Goal: Task Accomplishment & Management: Complete application form

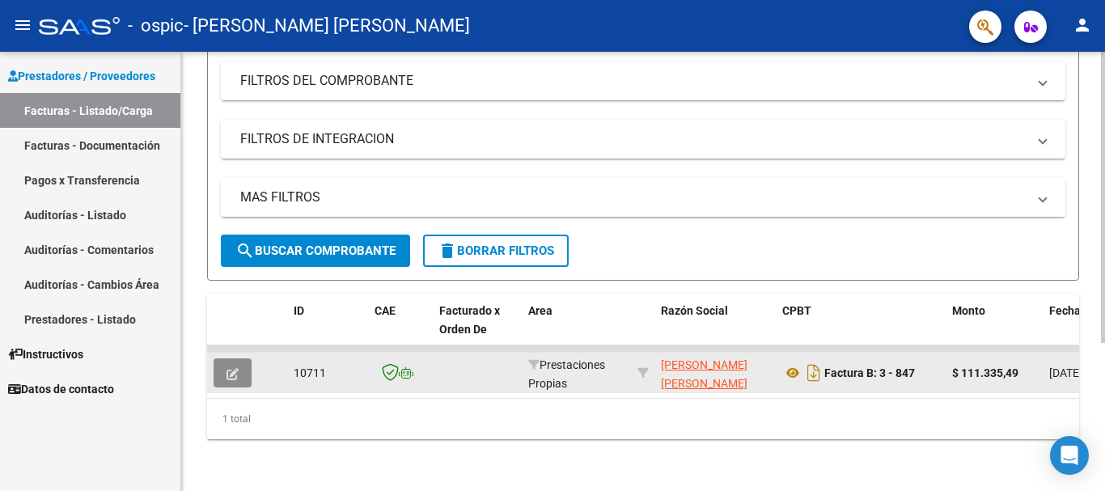
click at [237, 368] on icon "button" at bounding box center [233, 374] width 12 height 12
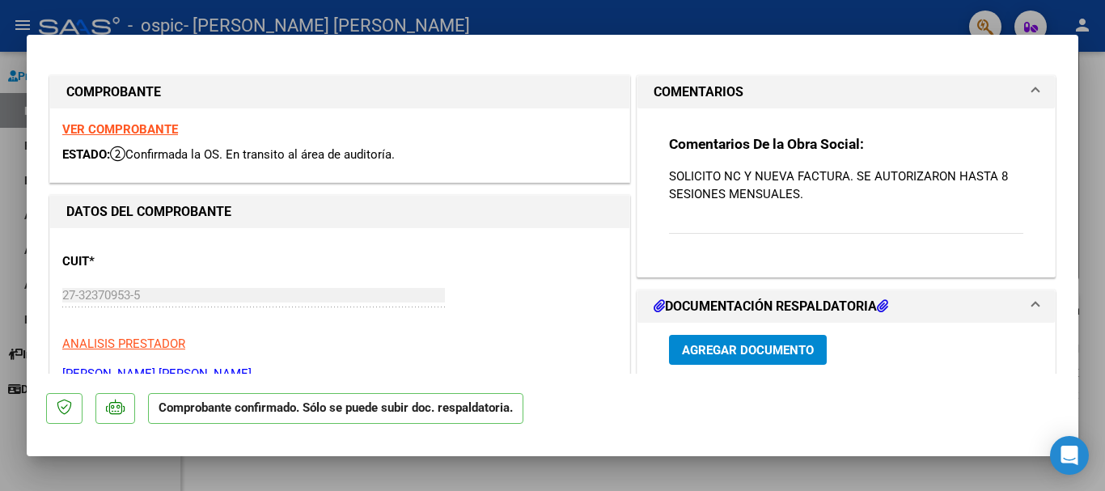
type input "$ 0,00"
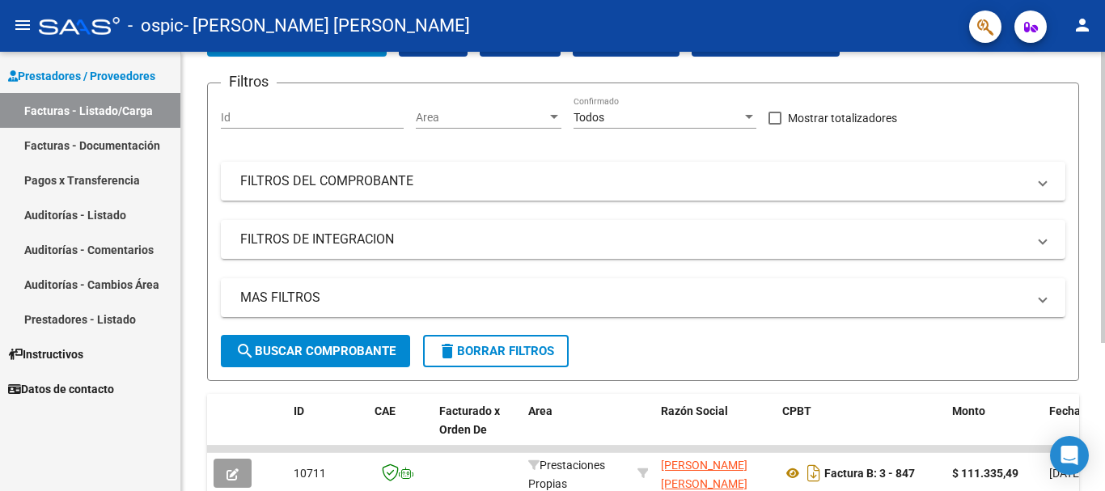
scroll to position [16, 0]
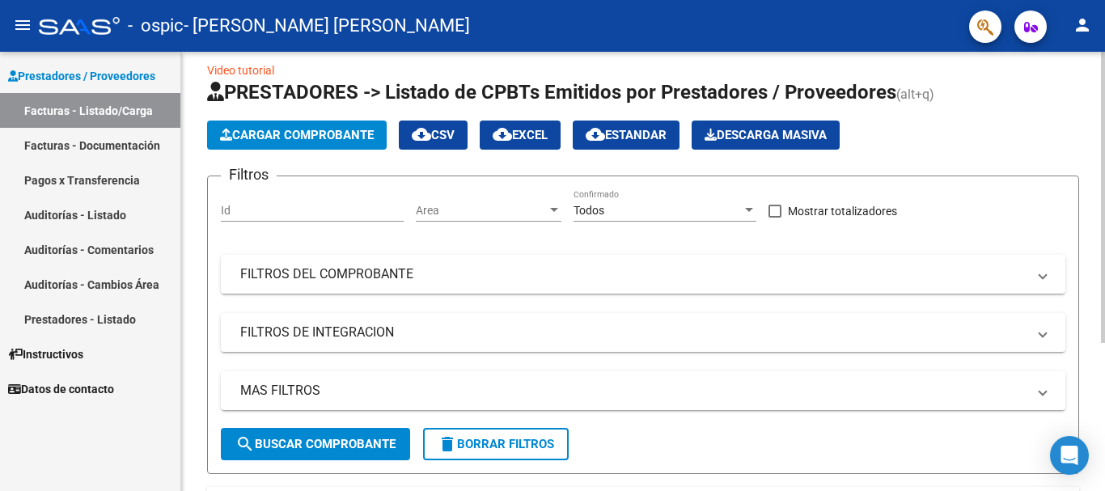
click at [1104, 123] on div at bounding box center [1103, 208] width 4 height 291
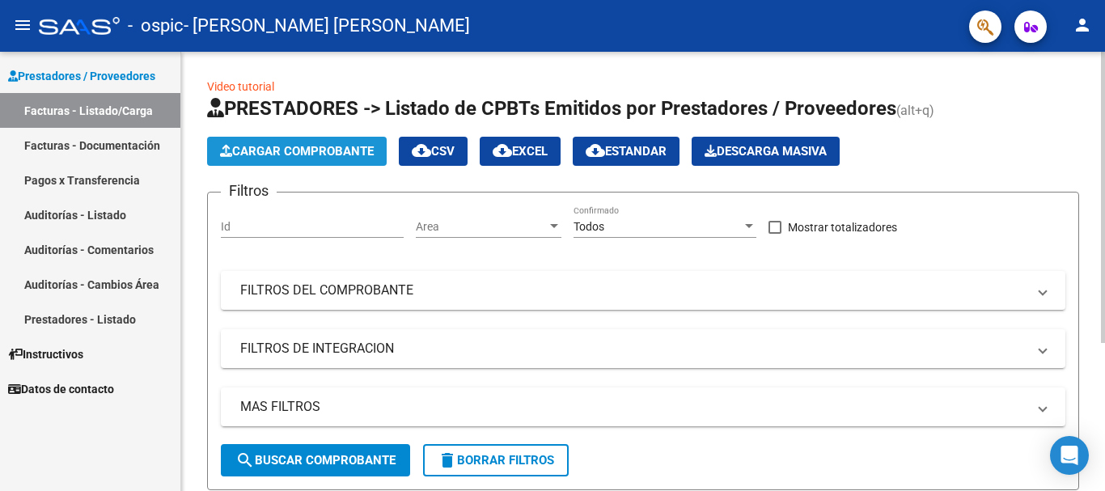
click at [303, 162] on button "Cargar Comprobante" at bounding box center [297, 151] width 180 height 29
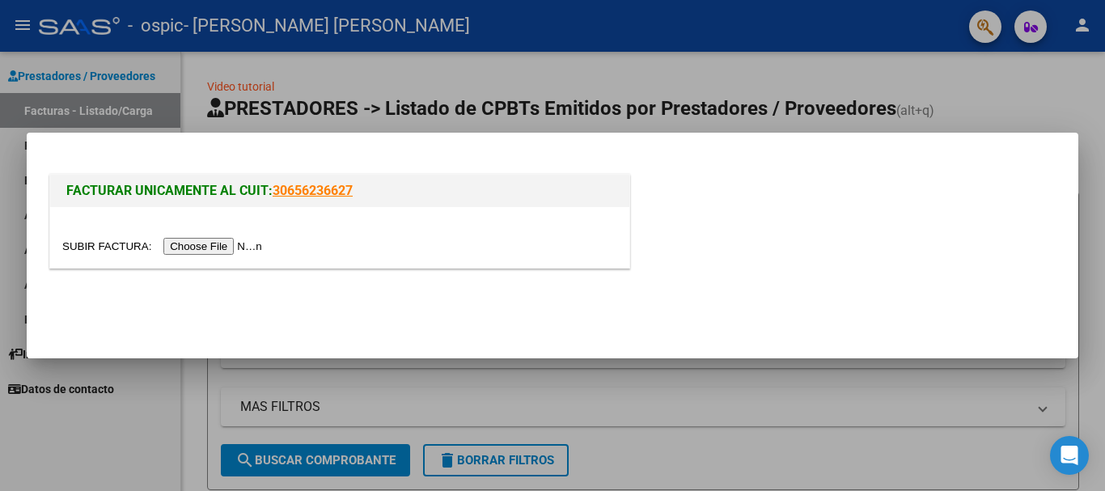
click at [223, 248] on input "file" at bounding box center [164, 246] width 205 height 17
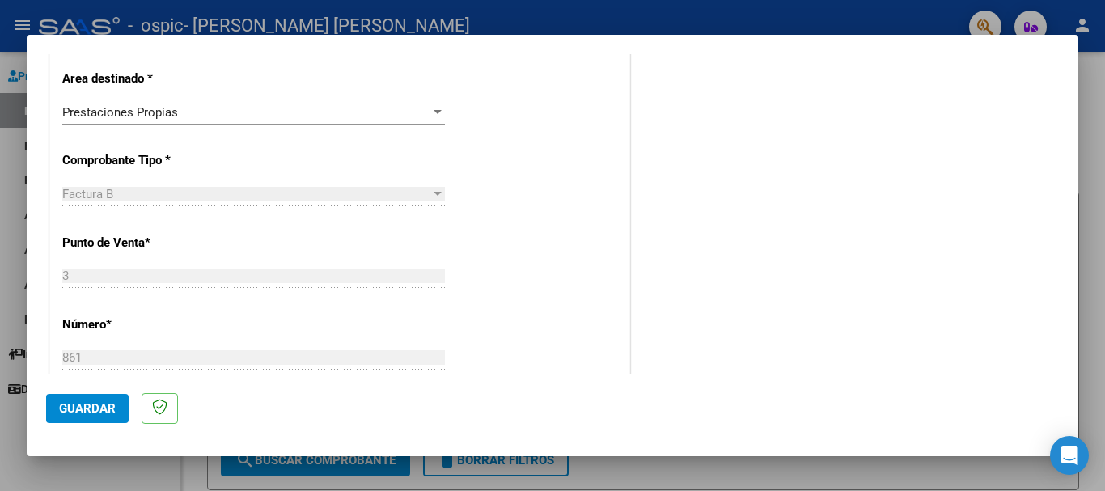
scroll to position [346, 0]
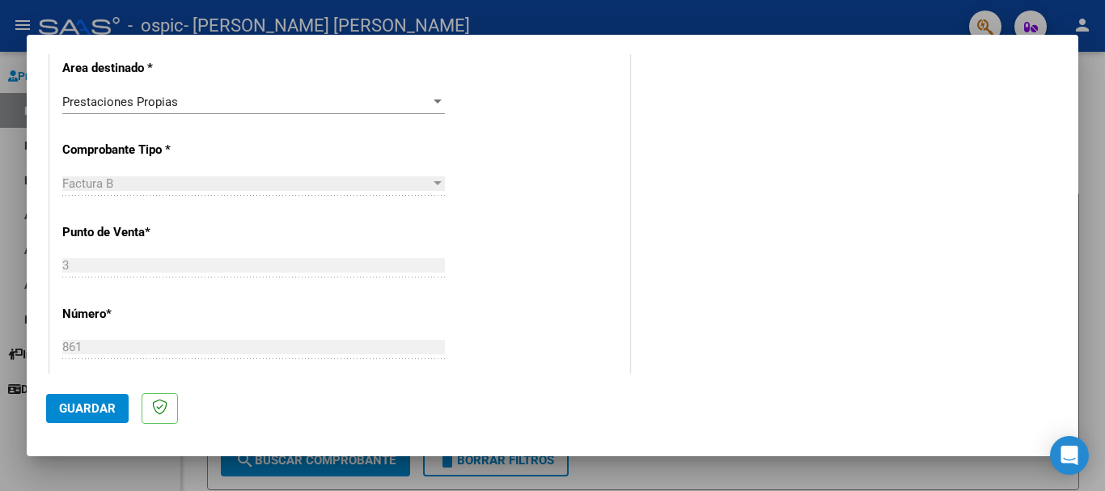
click at [286, 98] on div "Prestaciones Propias" at bounding box center [246, 102] width 368 height 15
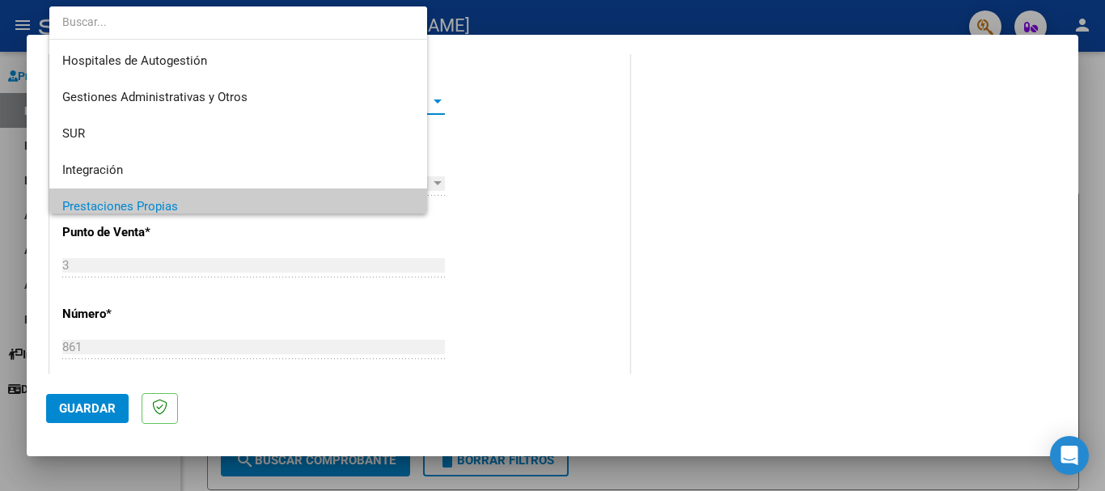
scroll to position [105, 0]
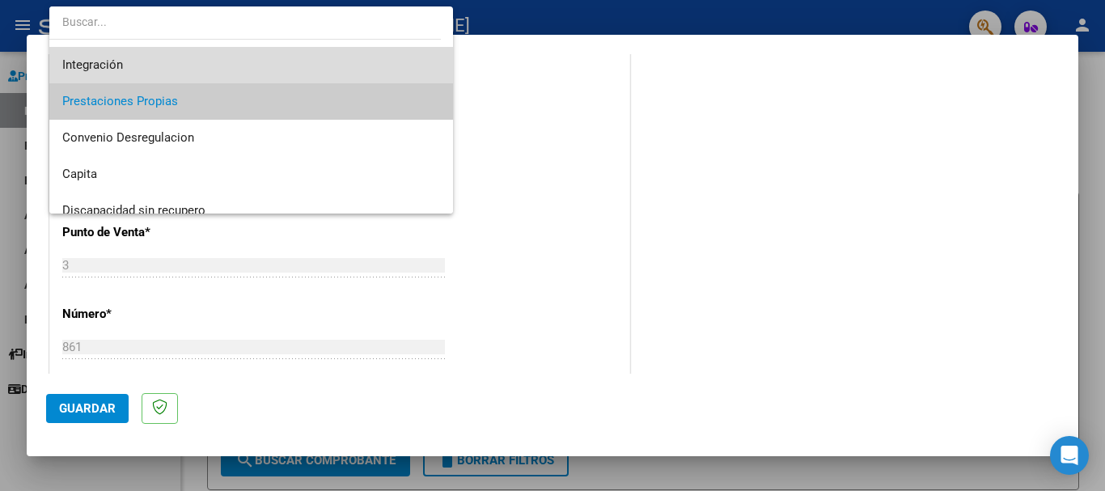
click at [323, 55] on span "Integración" at bounding box center [251, 65] width 378 height 36
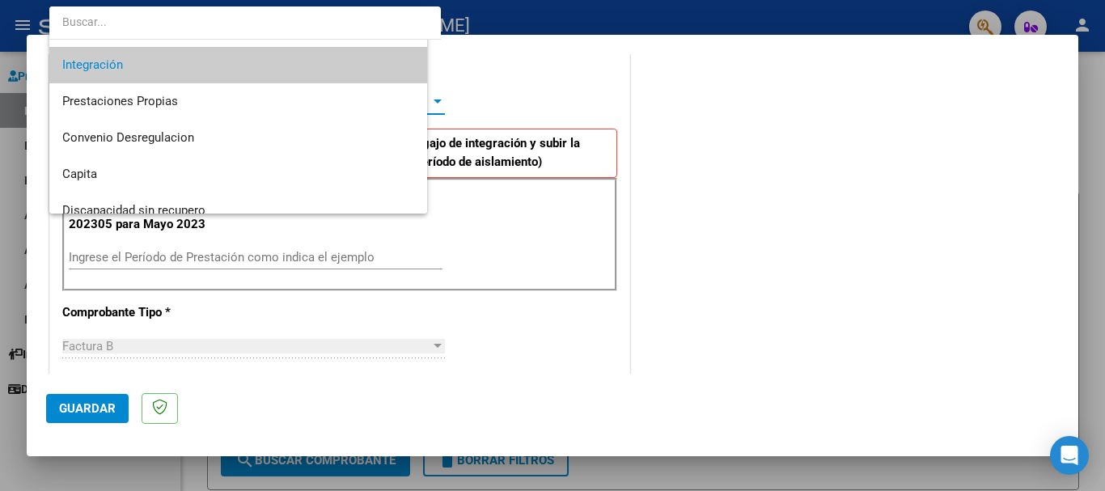
scroll to position [0, 0]
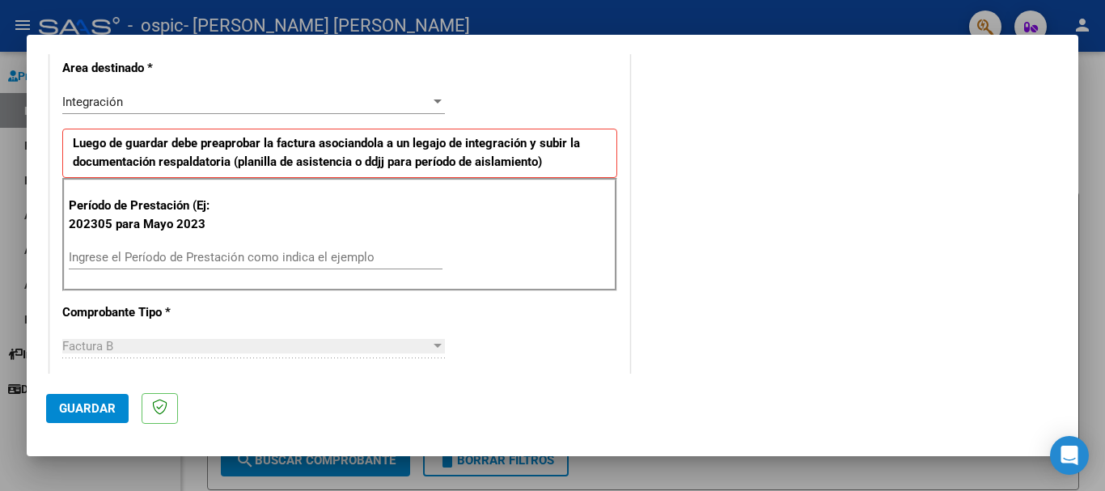
click at [316, 248] on div "Ingrese el Período de Prestación como indica el ejemplo" at bounding box center [256, 257] width 374 height 24
type input "202507"
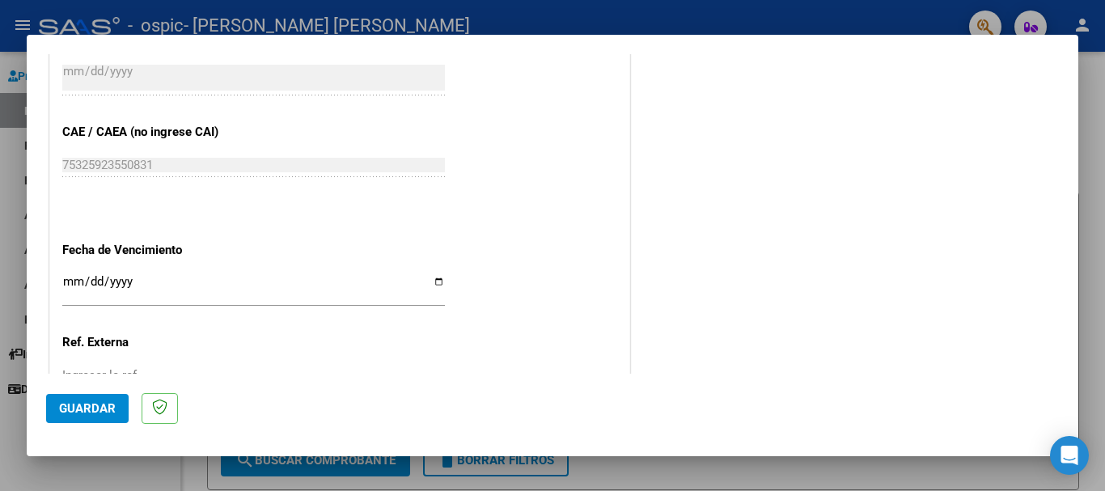
scroll to position [1074, 0]
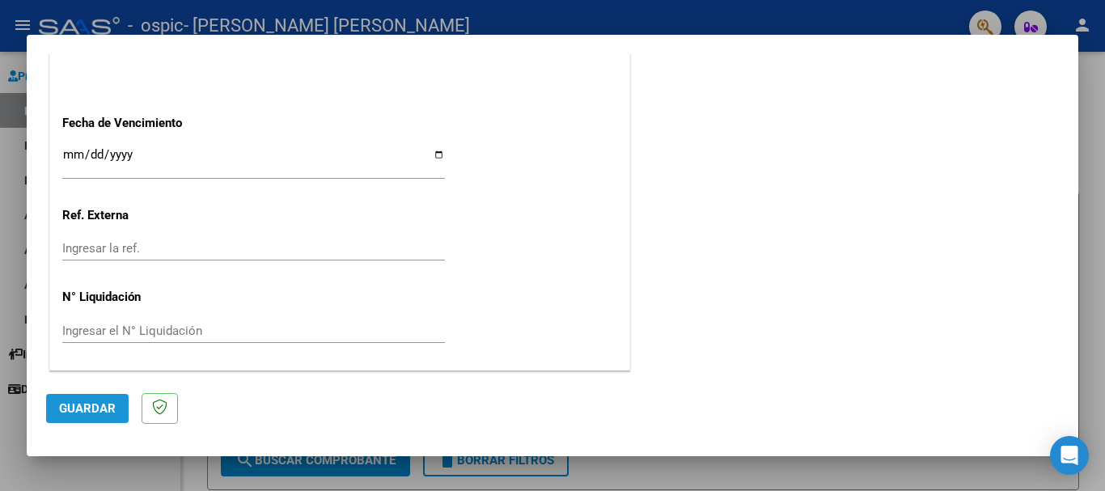
click at [85, 404] on span "Guardar" at bounding box center [87, 408] width 57 height 15
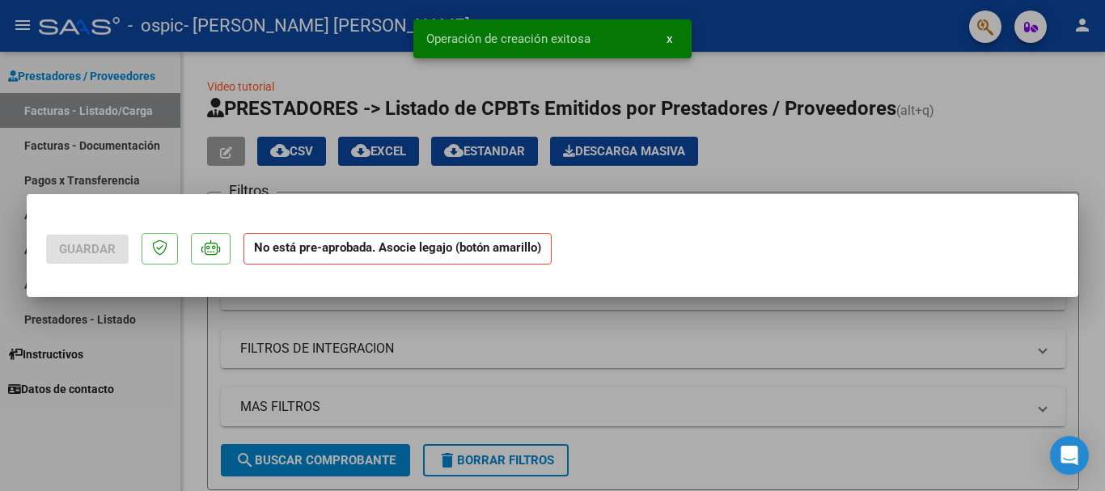
scroll to position [0, 0]
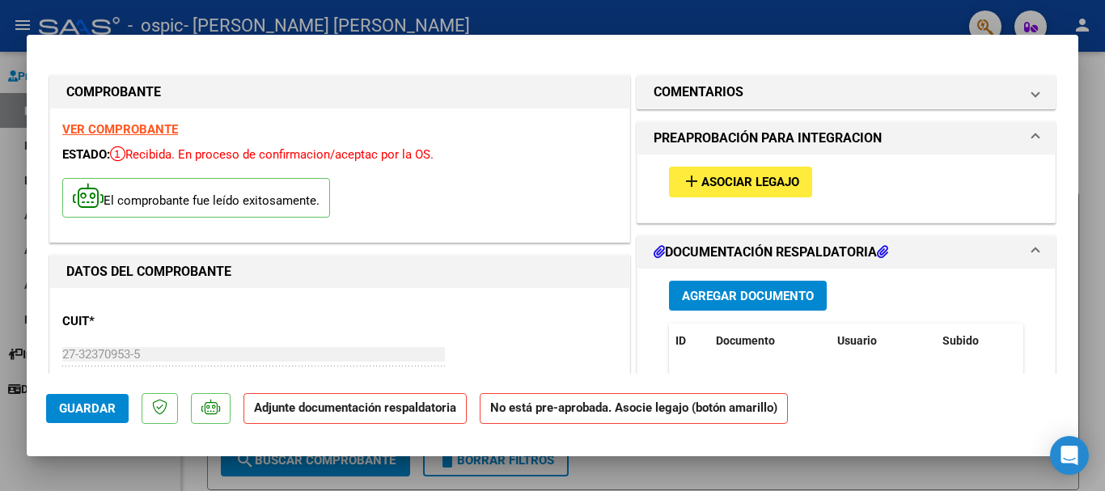
click at [725, 177] on span "Asociar Legajo" at bounding box center [750, 183] width 98 height 15
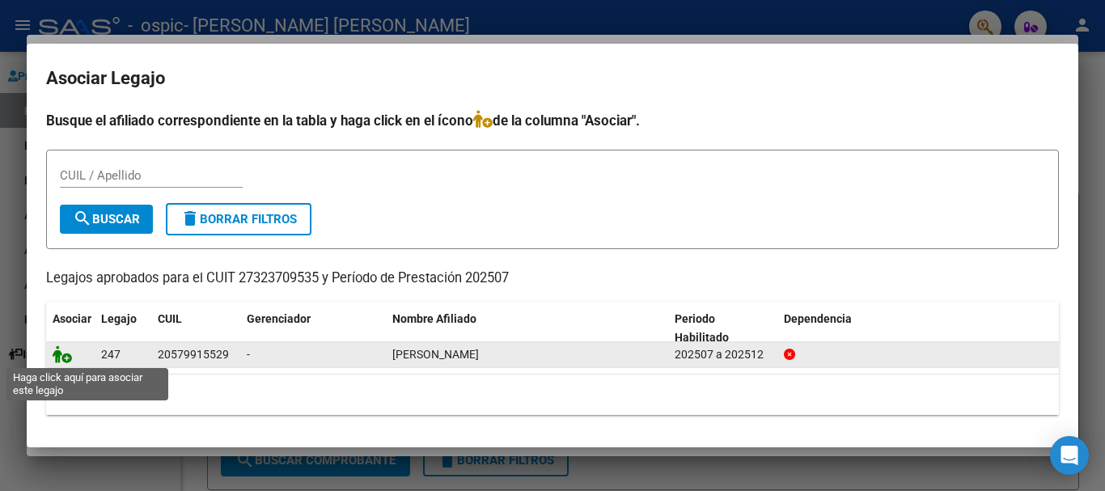
click at [66, 353] on icon at bounding box center [62, 354] width 19 height 18
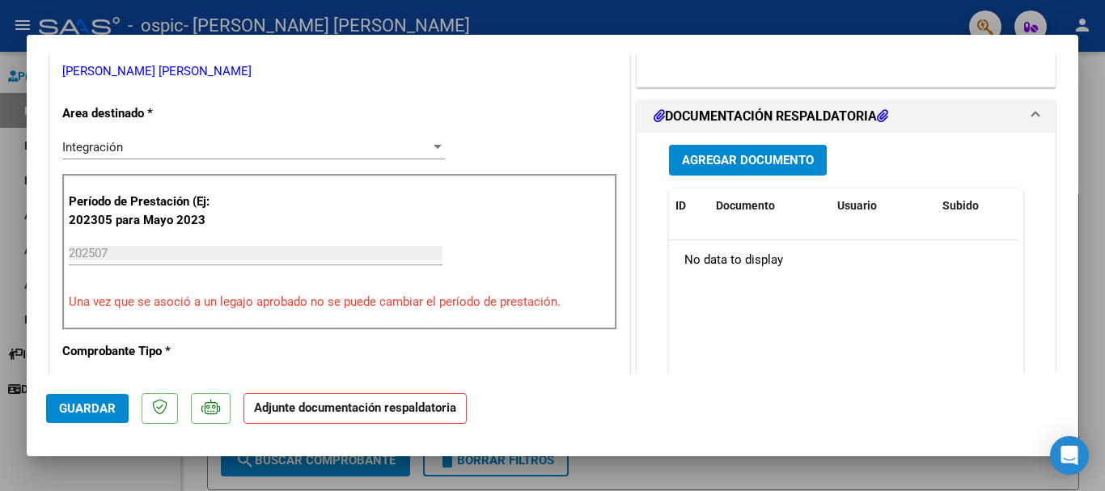
scroll to position [367, 0]
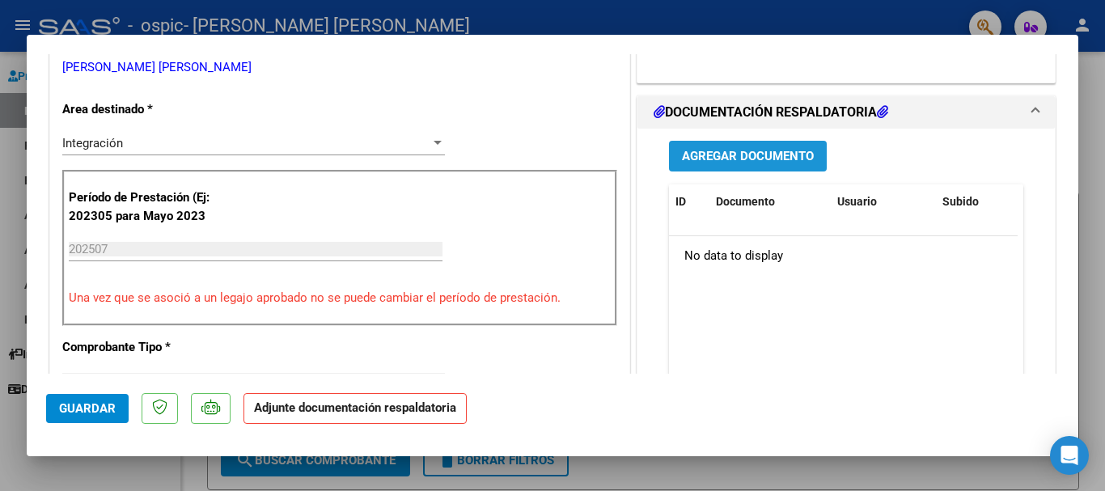
click at [713, 157] on span "Agregar Documento" at bounding box center [748, 157] width 132 height 15
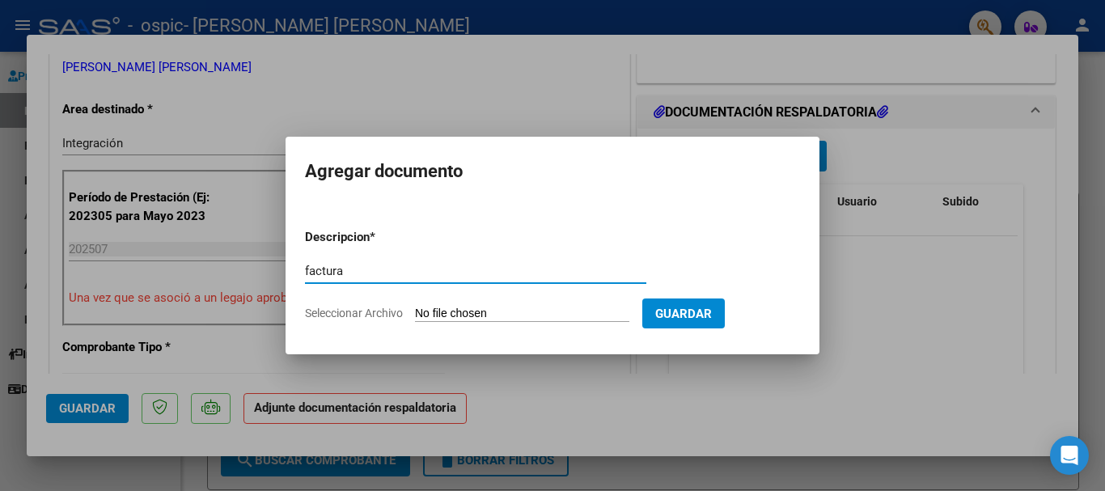
type input "factura"
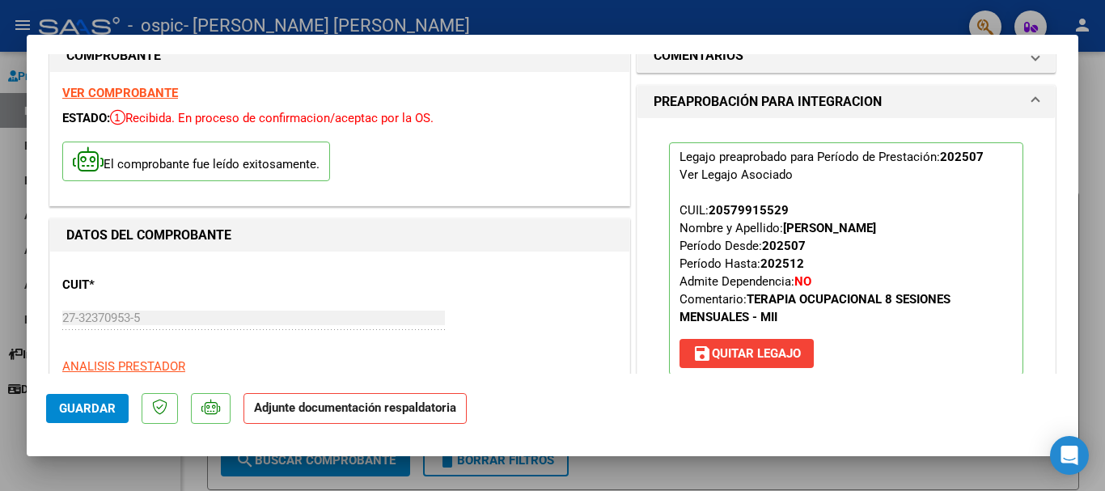
scroll to position [4, 0]
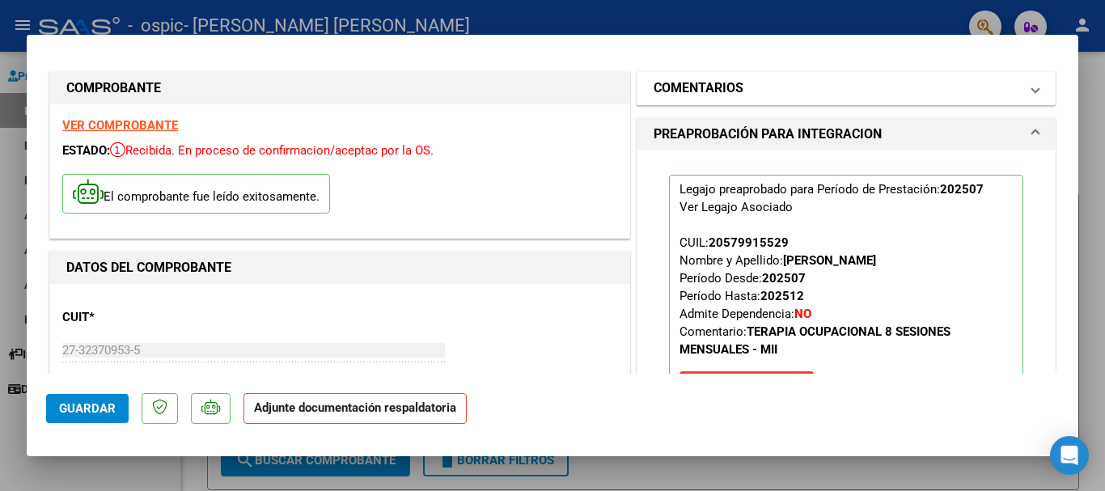
click at [825, 100] on mat-expansion-panel-header "COMENTARIOS" at bounding box center [846, 88] width 417 height 32
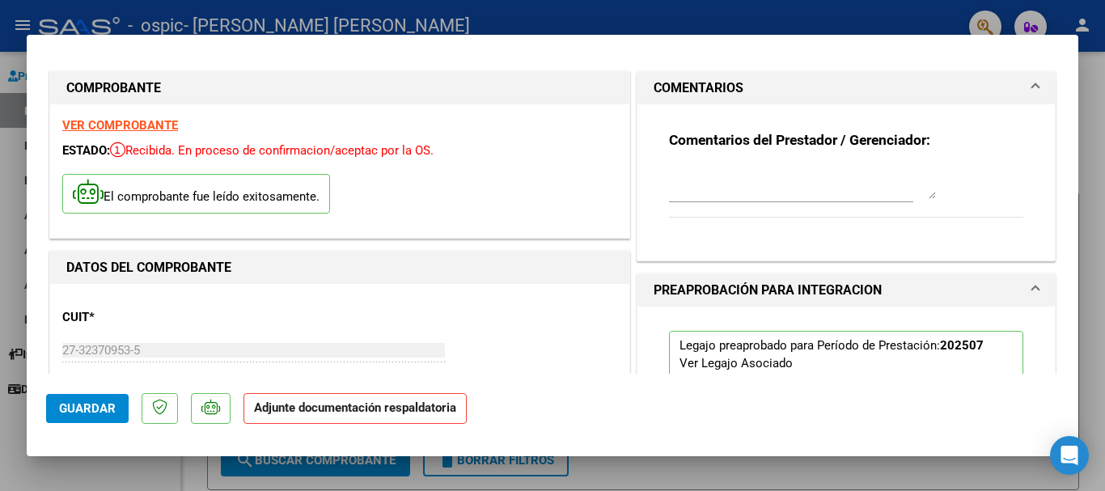
click at [749, 199] on div at bounding box center [802, 182] width 267 height 39
type textarea "se carga factura nuevamente . la NC ya etsa cargada en afip."
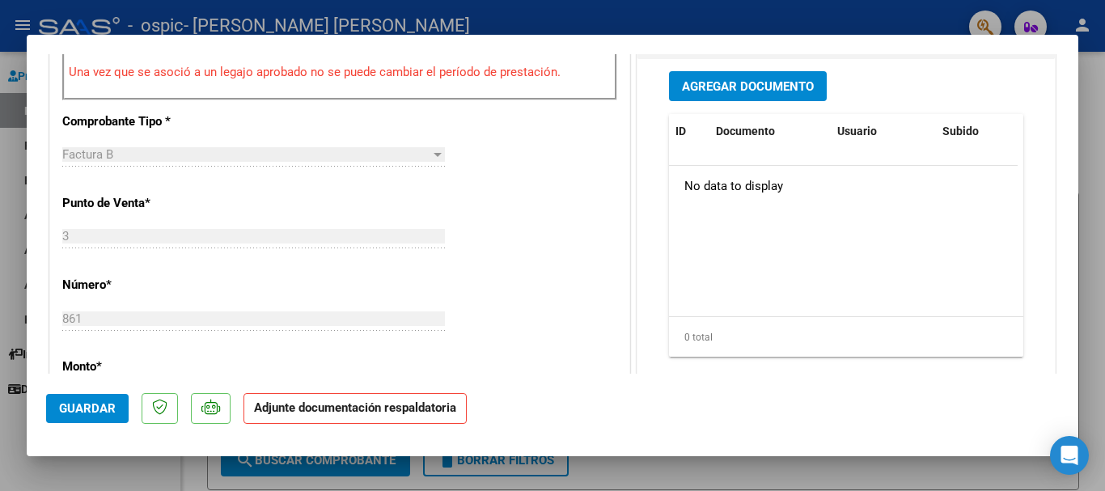
scroll to position [608, 0]
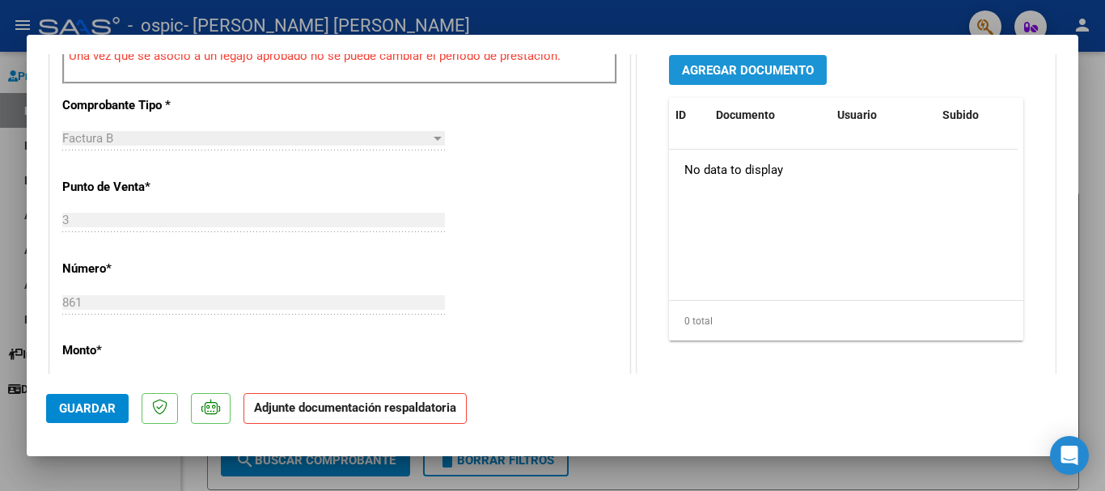
click at [753, 70] on span "Agregar Documento" at bounding box center [748, 70] width 132 height 15
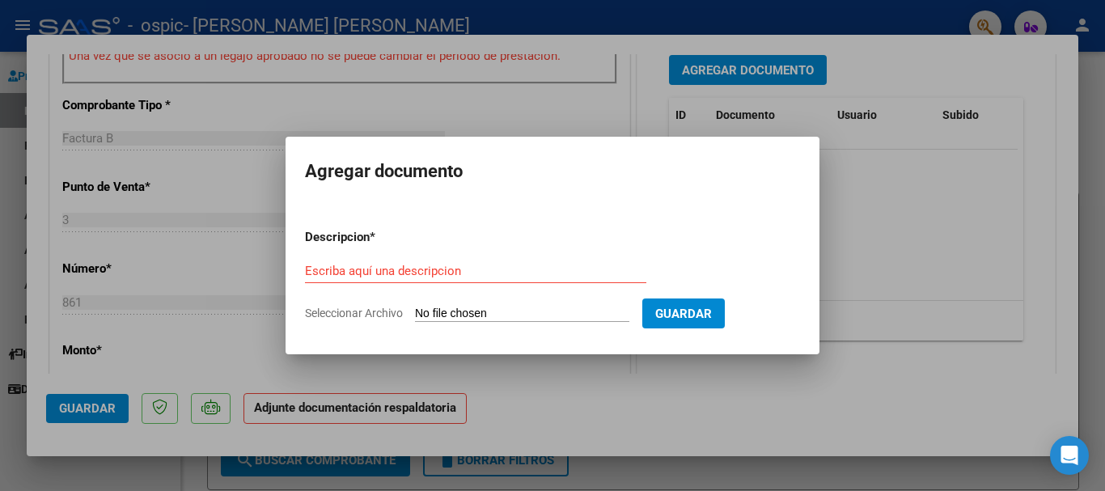
click at [940, 282] on div at bounding box center [552, 245] width 1105 height 491
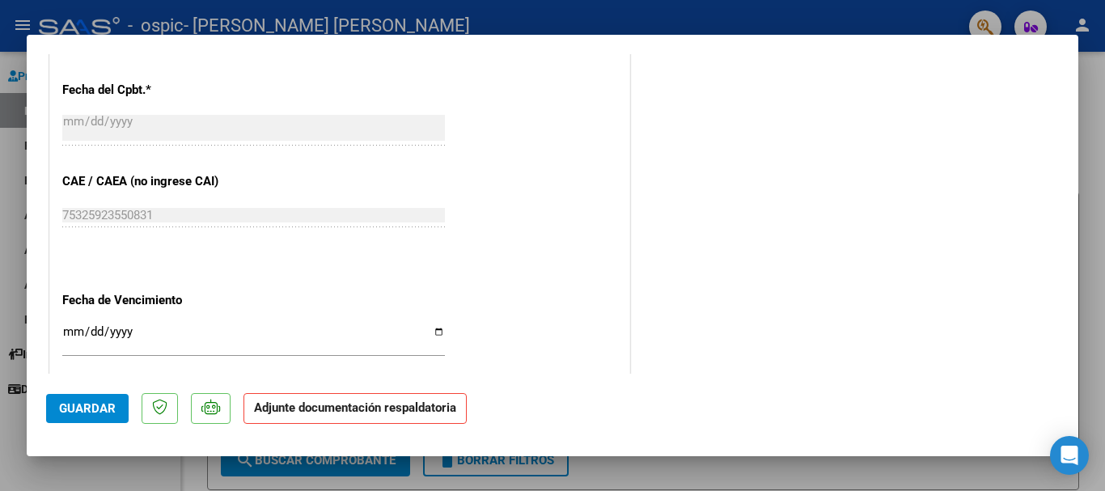
scroll to position [557, 0]
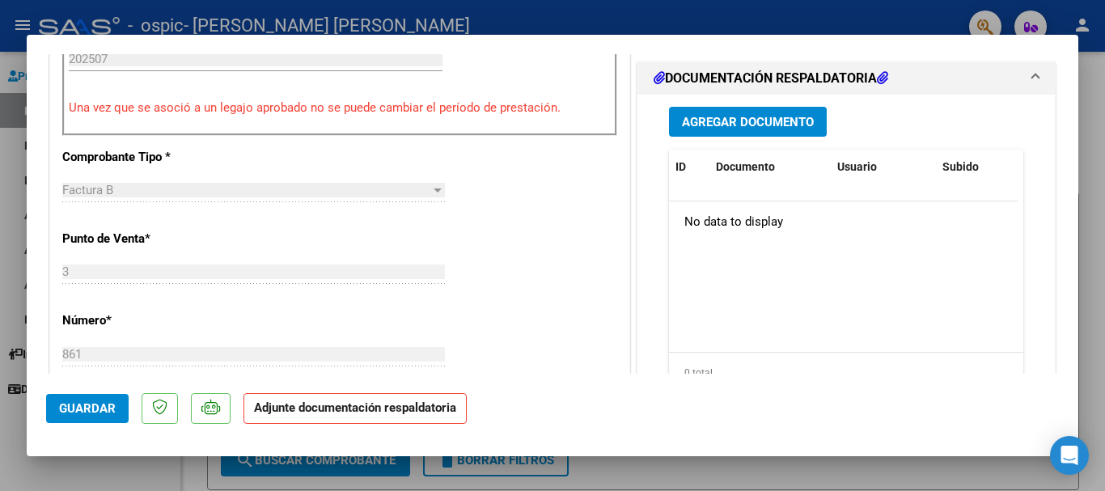
type input "$ 0,00"
